Goal: Task Accomplishment & Management: Manage account settings

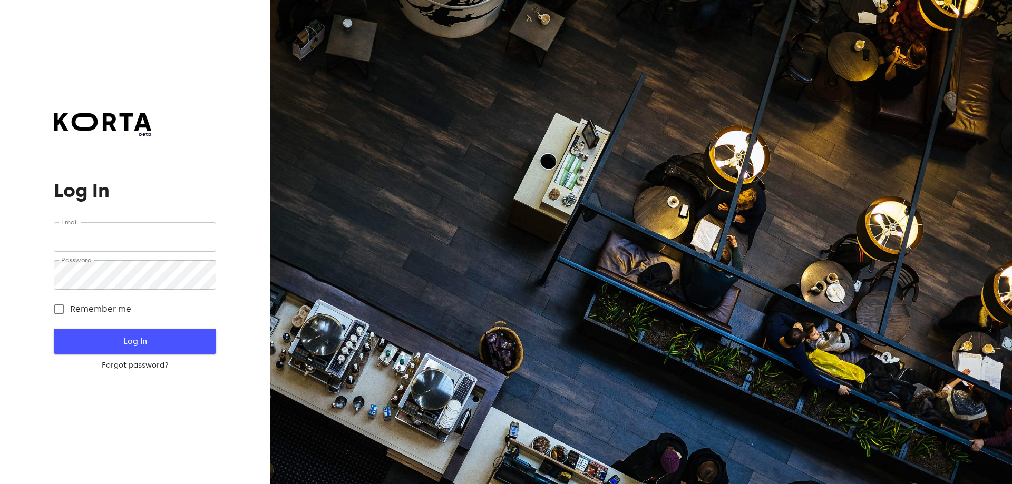
type input "[EMAIL_ADDRESS][DOMAIN_NAME]"
click at [113, 343] on span "Log In" at bounding box center [135, 342] width 128 height 14
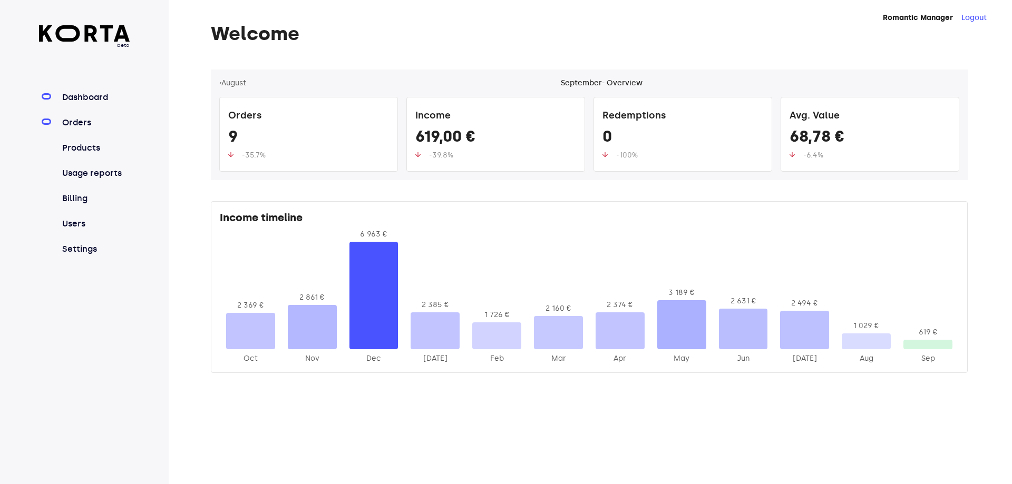
click at [81, 127] on link "Orders" at bounding box center [95, 122] width 70 height 13
